Goal: Information Seeking & Learning: Find specific fact

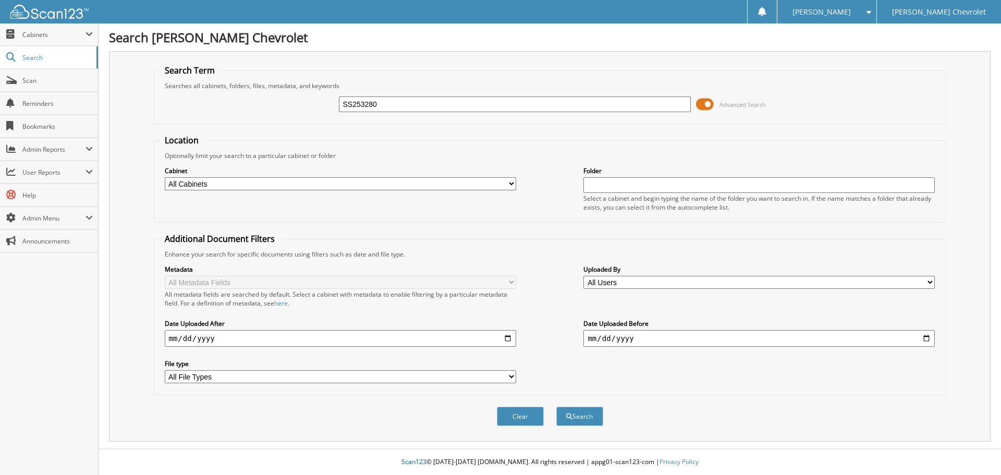
type input "SS253280"
click at [556, 407] on button "Search" at bounding box center [579, 416] width 47 height 19
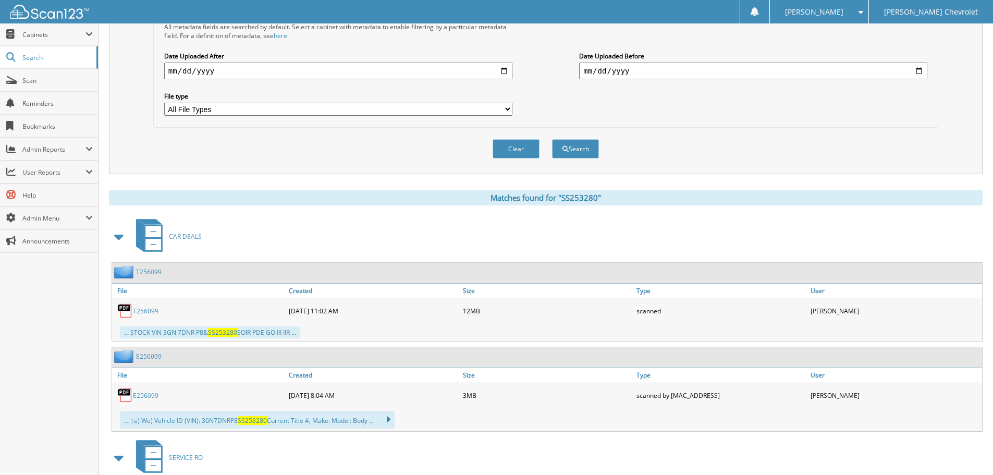
scroll to position [365, 0]
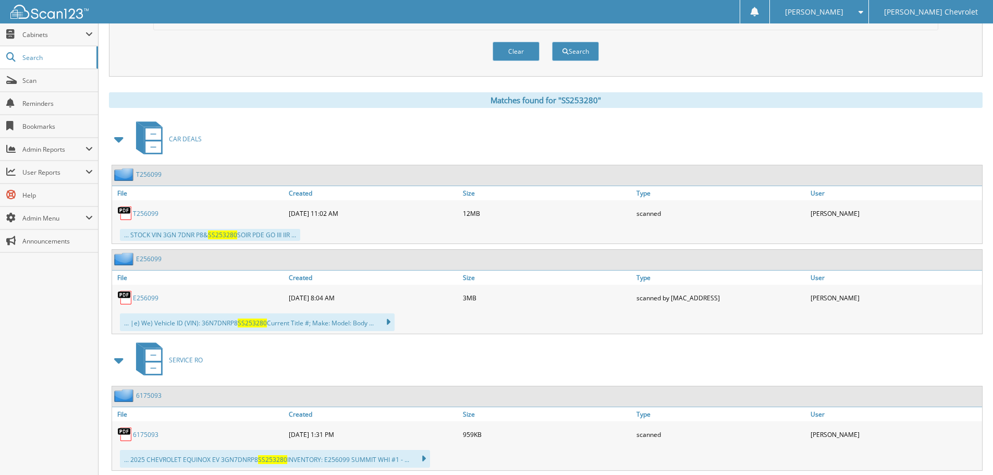
click at [146, 216] on link "T256099" at bounding box center [146, 213] width 26 height 9
click at [34, 34] on span "Cabinets" at bounding box center [53, 34] width 63 height 9
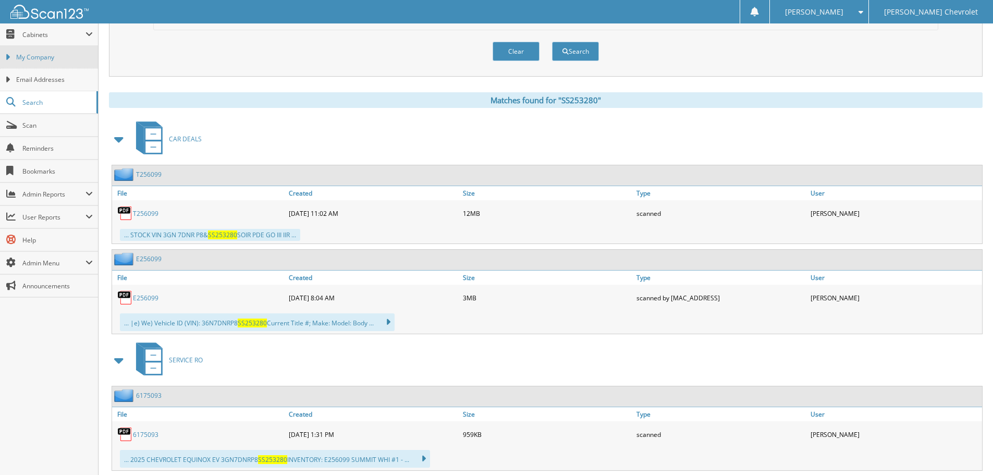
click at [34, 55] on span "My Company" at bounding box center [54, 57] width 77 height 9
